Goal: Task Accomplishment & Management: Complete application form

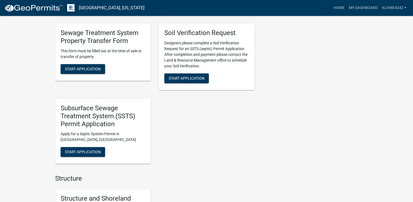
scroll to position [246, 0]
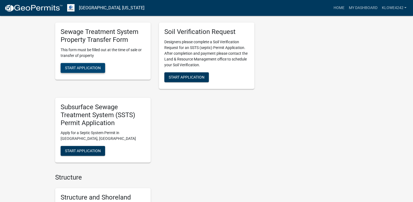
click at [83, 70] on span "Start Application" at bounding box center [83, 67] width 36 height 4
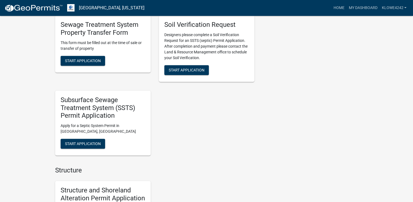
scroll to position [355, 0]
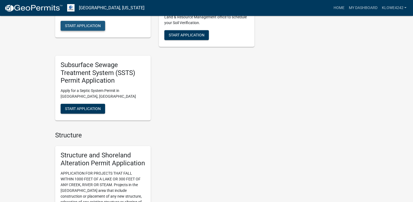
click at [88, 28] on span "Start Application" at bounding box center [83, 25] width 36 height 4
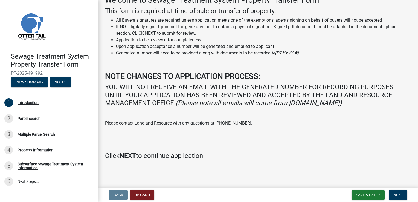
scroll to position [77, 0]
click at [398, 193] on span "Next" at bounding box center [398, 194] width 10 height 4
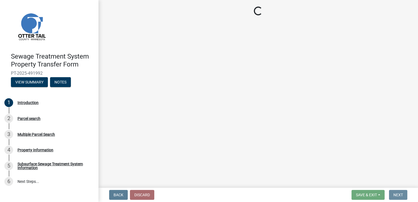
scroll to position [0, 0]
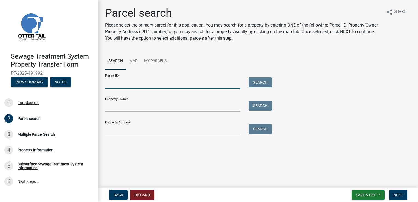
click at [126, 89] on input "Parcel ID:" at bounding box center [172, 82] width 135 height 11
paste input "38000290225000"
type input "38000290225000"
click at [260, 87] on button "Search" at bounding box center [259, 82] width 23 height 10
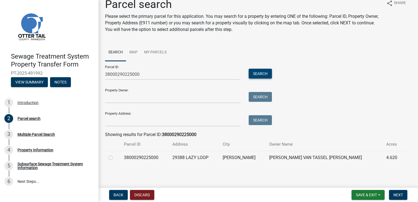
scroll to position [31, 0]
click at [115, 154] on label at bounding box center [115, 154] width 0 height 0
click at [115, 156] on input "radio" at bounding box center [117, 156] width 4 height 4
radio input "true"
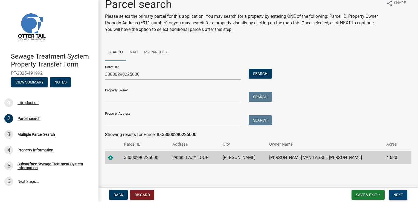
click at [399, 192] on span "Next" at bounding box center [398, 194] width 10 height 4
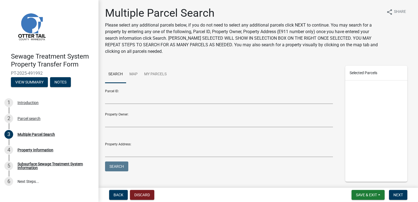
scroll to position [53, 0]
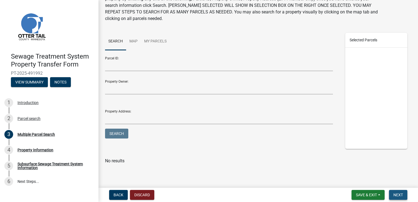
click at [399, 192] on span "Next" at bounding box center [398, 194] width 10 height 4
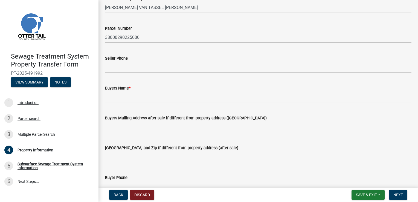
scroll to position [27, 0]
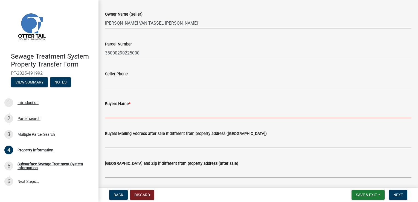
click at [123, 118] on input "Buyers Name *" at bounding box center [258, 112] width 306 height 11
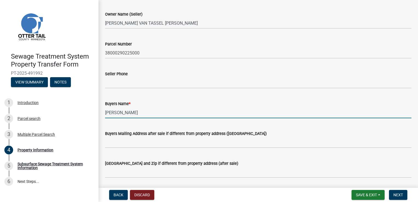
scroll to position [82, 0]
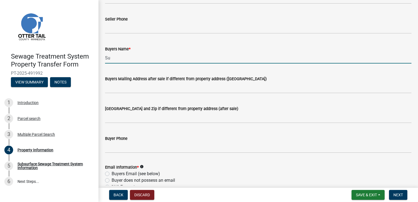
type input "S"
type input "Boondocks REI LLC"
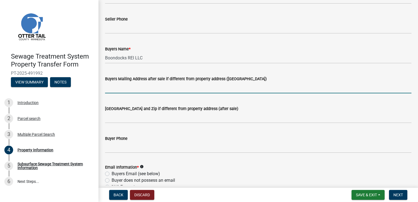
click at [142, 93] on input "Buyers Mailing Address after sale if different from property address ([GEOGRAPH…" at bounding box center [258, 87] width 306 height 11
type input "[STREET_ADDRESS]"
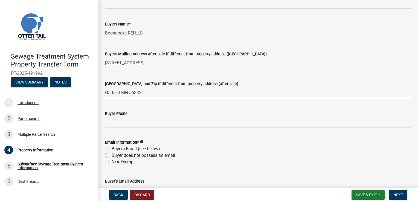
scroll to position [137, 0]
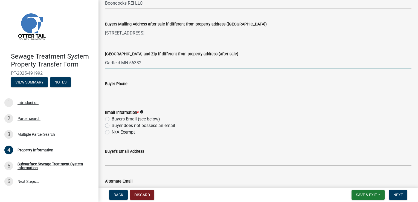
type input "Garfield MN 56332"
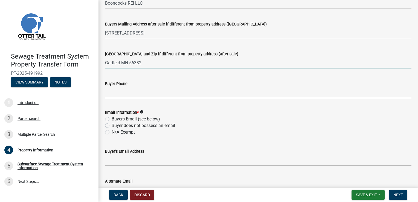
click at [130, 98] on input "Buyer Phone" at bounding box center [258, 92] width 306 height 11
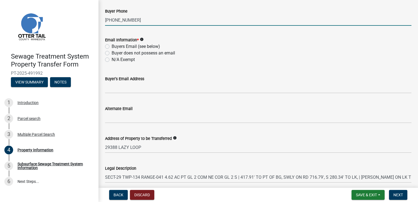
scroll to position [219, 0]
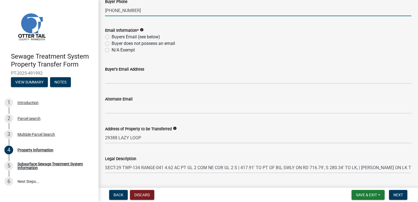
type input "[PHONE_NUMBER]"
click at [111, 40] on label "Buyers Email (see below)" at bounding box center [135, 37] width 48 height 7
click at [111, 37] on input "Buyers Email (see below)" at bounding box center [113, 36] width 4 height 4
radio input "true"
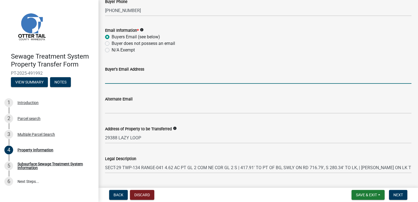
click at [124, 84] on input "Buyer's Email Address" at bounding box center [258, 77] width 306 height 11
paste input "[EMAIL_ADDRESS][DOMAIN_NAME]"
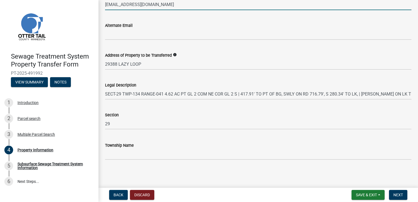
scroll to position [349, 0]
type input "[EMAIL_ADDRESS][DOMAIN_NAME]"
click at [398, 192] on span "Next" at bounding box center [398, 194] width 10 height 4
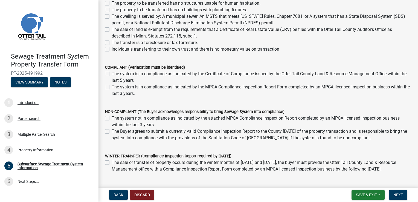
scroll to position [109, 0]
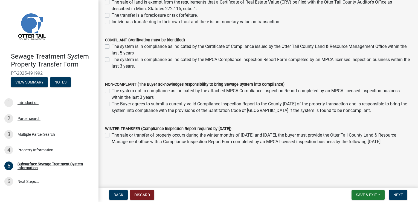
click at [111, 114] on label "The Buyer agrees to submit a currently valid Compliance Inspection Report to th…" at bounding box center [261, 107] width 300 height 13
click at [111, 104] on input "The Buyer agrees to submit a currently valid Compliance Inspection Report to th…" at bounding box center [113, 103] width 4 height 4
checkbox input "true"
checkbox input "false"
checkbox input "true"
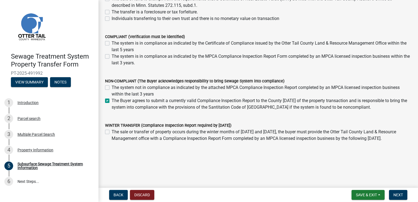
scroll to position [177, 0]
drag, startPoint x: 395, startPoint y: 191, endPoint x: 396, endPoint y: 184, distance: 6.4
click at [395, 191] on button "Next" at bounding box center [398, 195] width 18 height 10
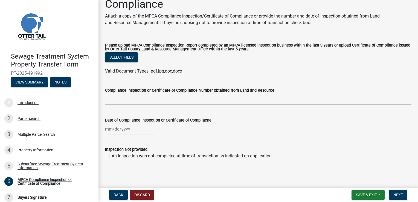
scroll to position [54, 0]
click at [111, 154] on div "An inspection was not completed at time of transaction as indicated on applicat…" at bounding box center [258, 155] width 306 height 7
click at [111, 153] on label "An inspection was not completed at time of transaction as indicated on applicat…" at bounding box center [191, 155] width 160 height 7
click at [111, 153] on input "An inspection was not completed at time of transaction as indicated on applicat…" at bounding box center [113, 154] width 4 height 4
checkbox input "true"
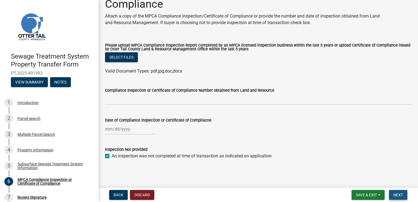
click at [393, 192] on span "Next" at bounding box center [398, 194] width 10 height 4
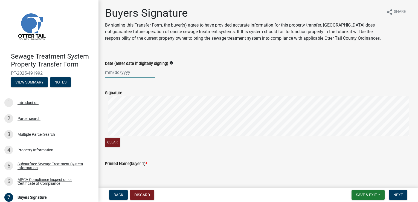
click at [107, 78] on div at bounding box center [130, 72] width 50 height 11
select select "10"
select select "2025"
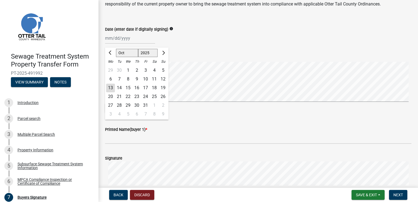
scroll to position [27, 0]
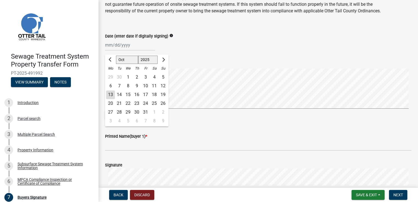
click at [221, 69] on div "Signature" at bounding box center [258, 65] width 306 height 7
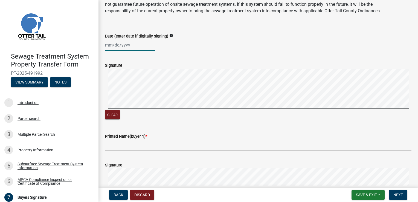
click at [109, 51] on div at bounding box center [130, 44] width 50 height 11
select select "10"
select select "2025"
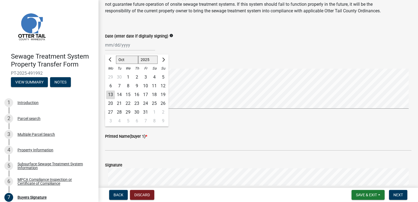
click at [110, 99] on div "13" at bounding box center [110, 94] width 9 height 9
type input "[DATE]"
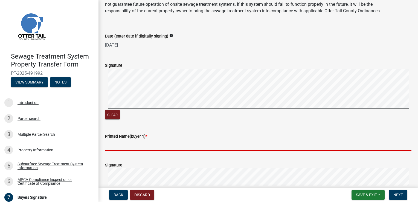
drag, startPoint x: 111, startPoint y: 170, endPoint x: 115, endPoint y: 169, distance: 4.4
click at [111, 151] on input "Printed Name(buyer 1) *" at bounding box center [258, 144] width 306 height 11
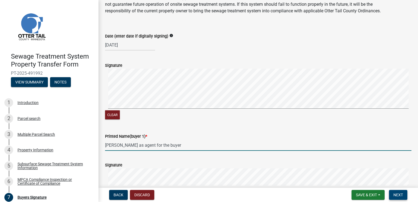
type input "[PERSON_NAME] as agent for the buyer"
click at [394, 194] on span "Next" at bounding box center [398, 194] width 10 height 4
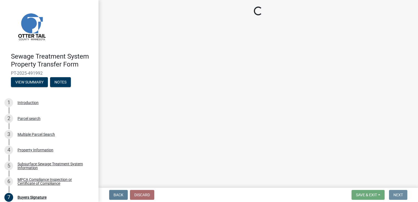
scroll to position [0, 0]
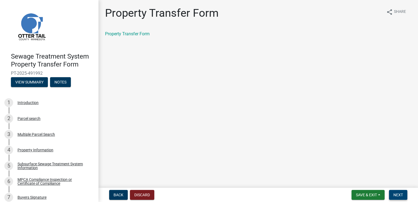
click at [399, 192] on span "Next" at bounding box center [398, 194] width 10 height 4
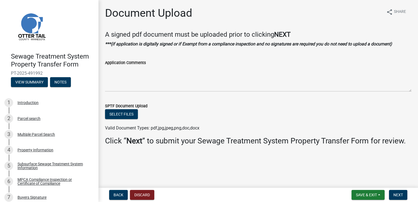
scroll to position [22, 0]
click at [402, 192] on button "Next" at bounding box center [398, 195] width 18 height 10
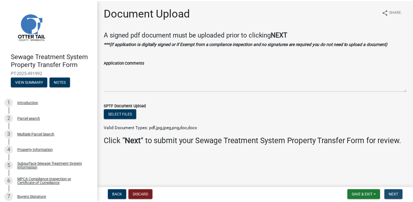
scroll to position [0, 0]
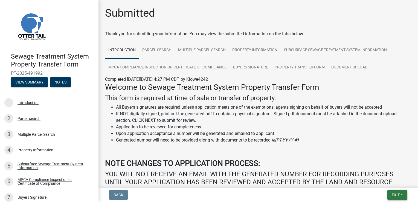
click at [397, 192] on span "Exit" at bounding box center [395, 194] width 8 height 4
click at [374, 179] on button "Save & Exit" at bounding box center [385, 178] width 44 height 13
